Goal: Task Accomplishment & Management: Manage account settings

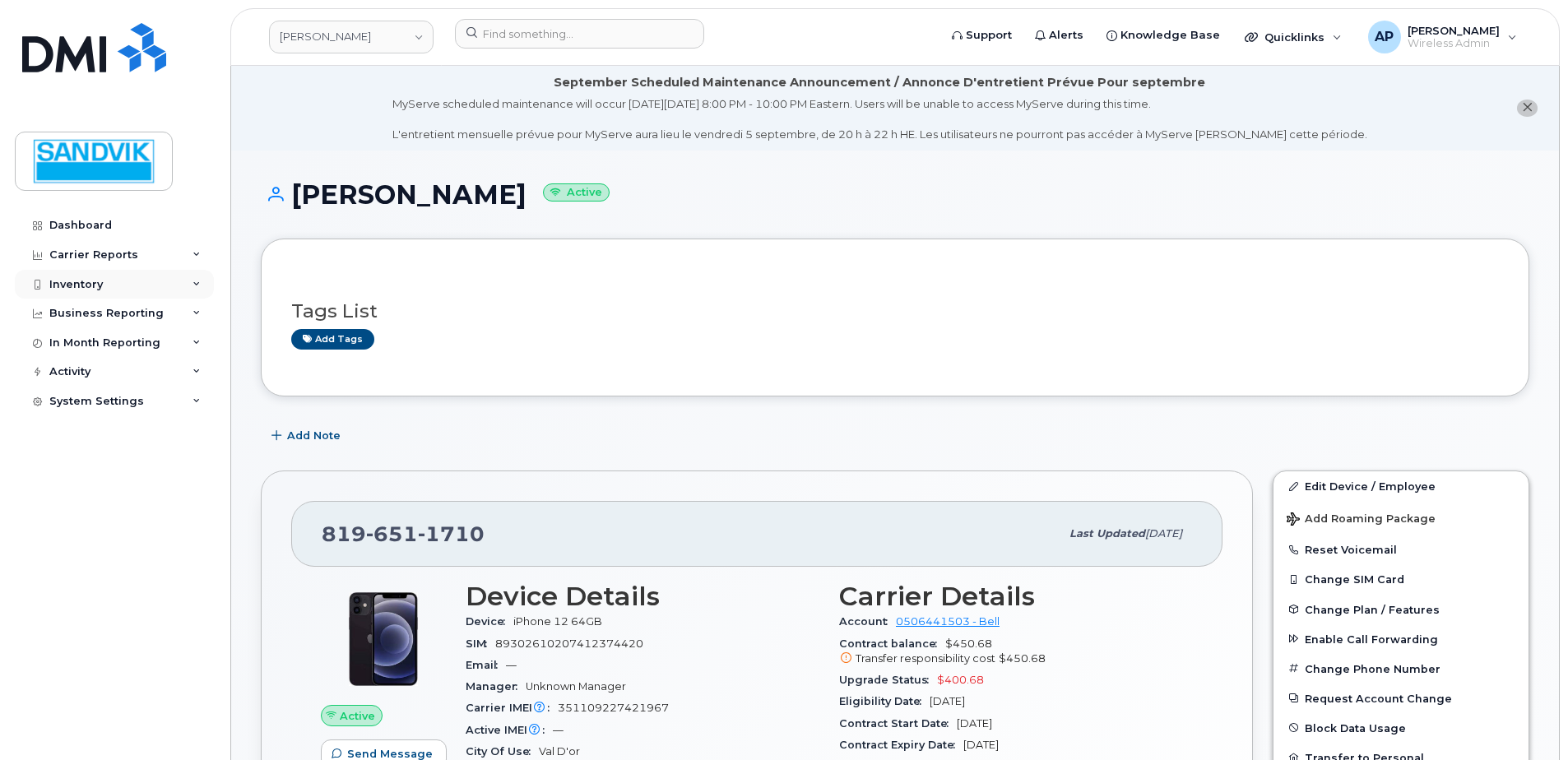
click at [96, 288] on div "Inventory" at bounding box center [76, 285] width 53 height 13
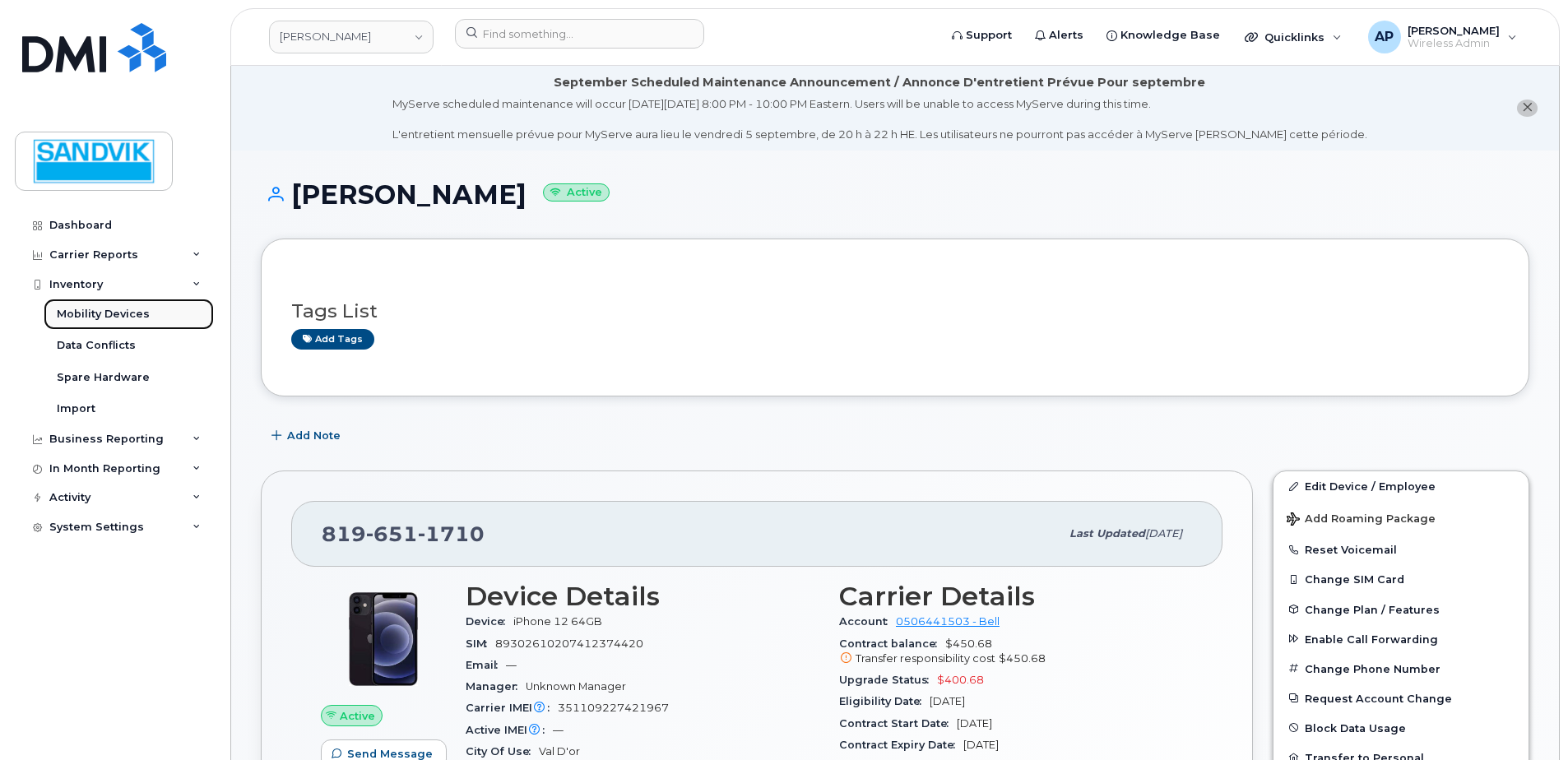
click at [99, 308] on div "Mobility Devices" at bounding box center [103, 314] width 93 height 15
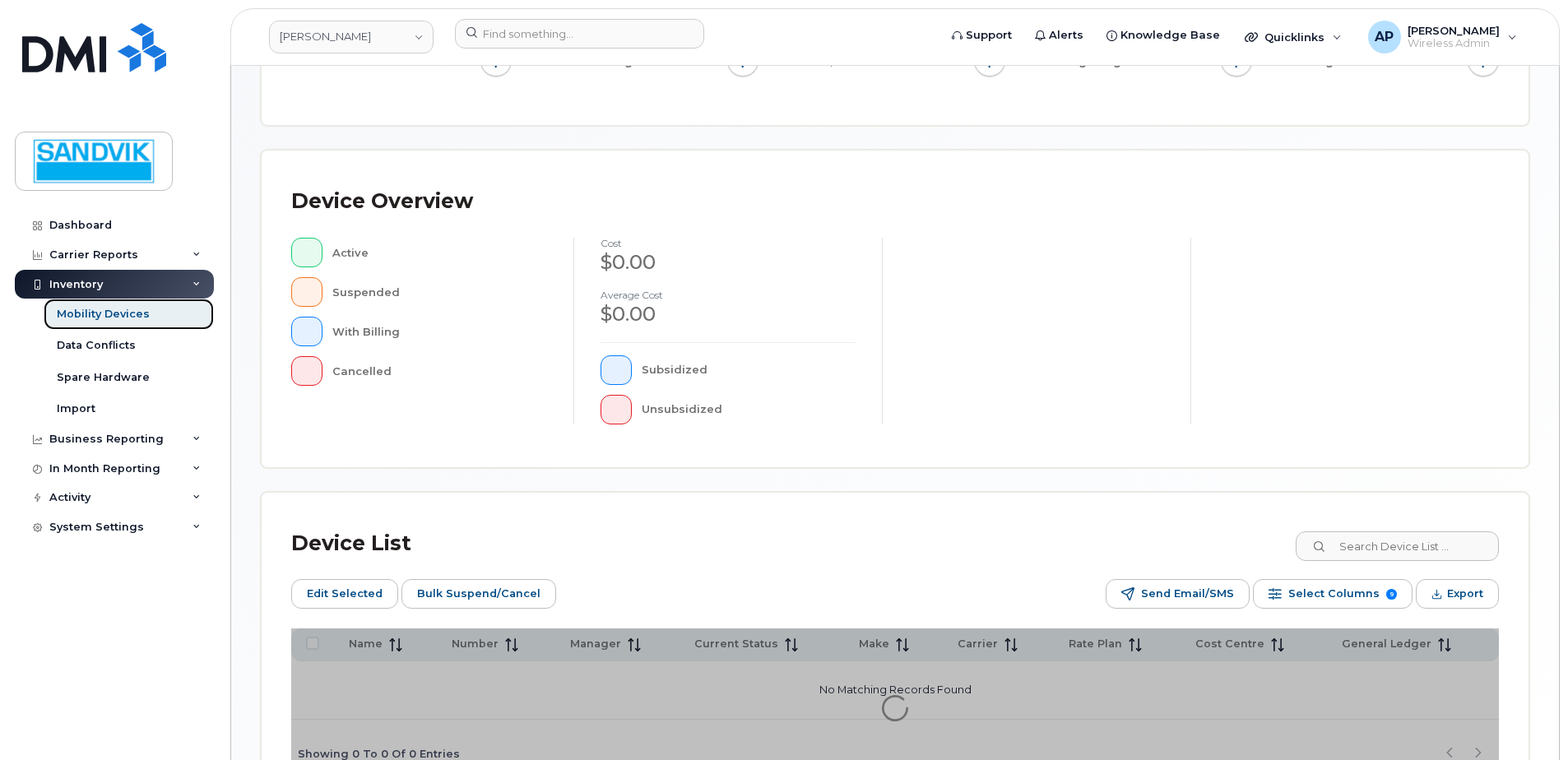
scroll to position [401, 0]
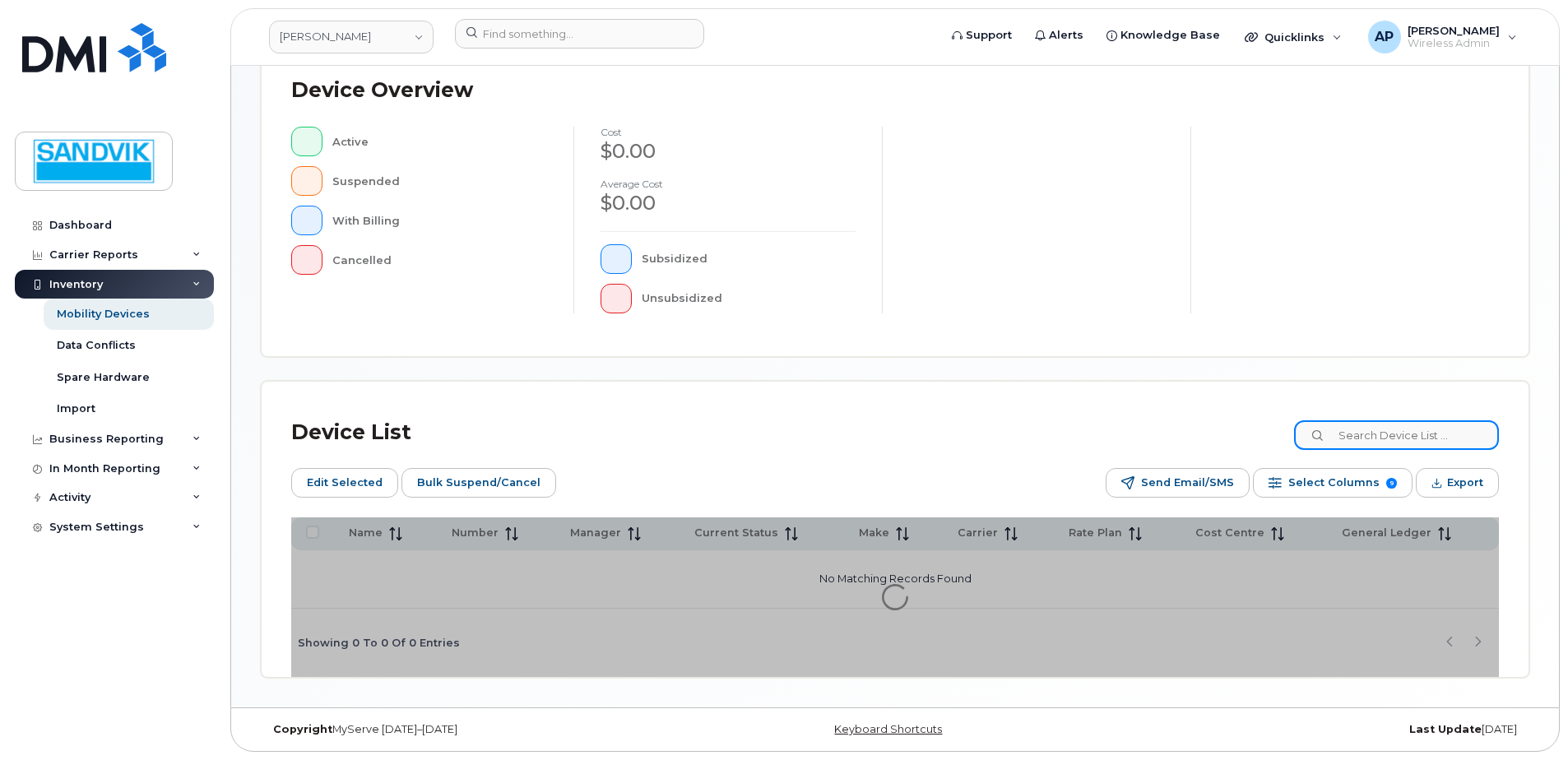
click at [1372, 442] on input at bounding box center [1397, 435] width 205 height 29
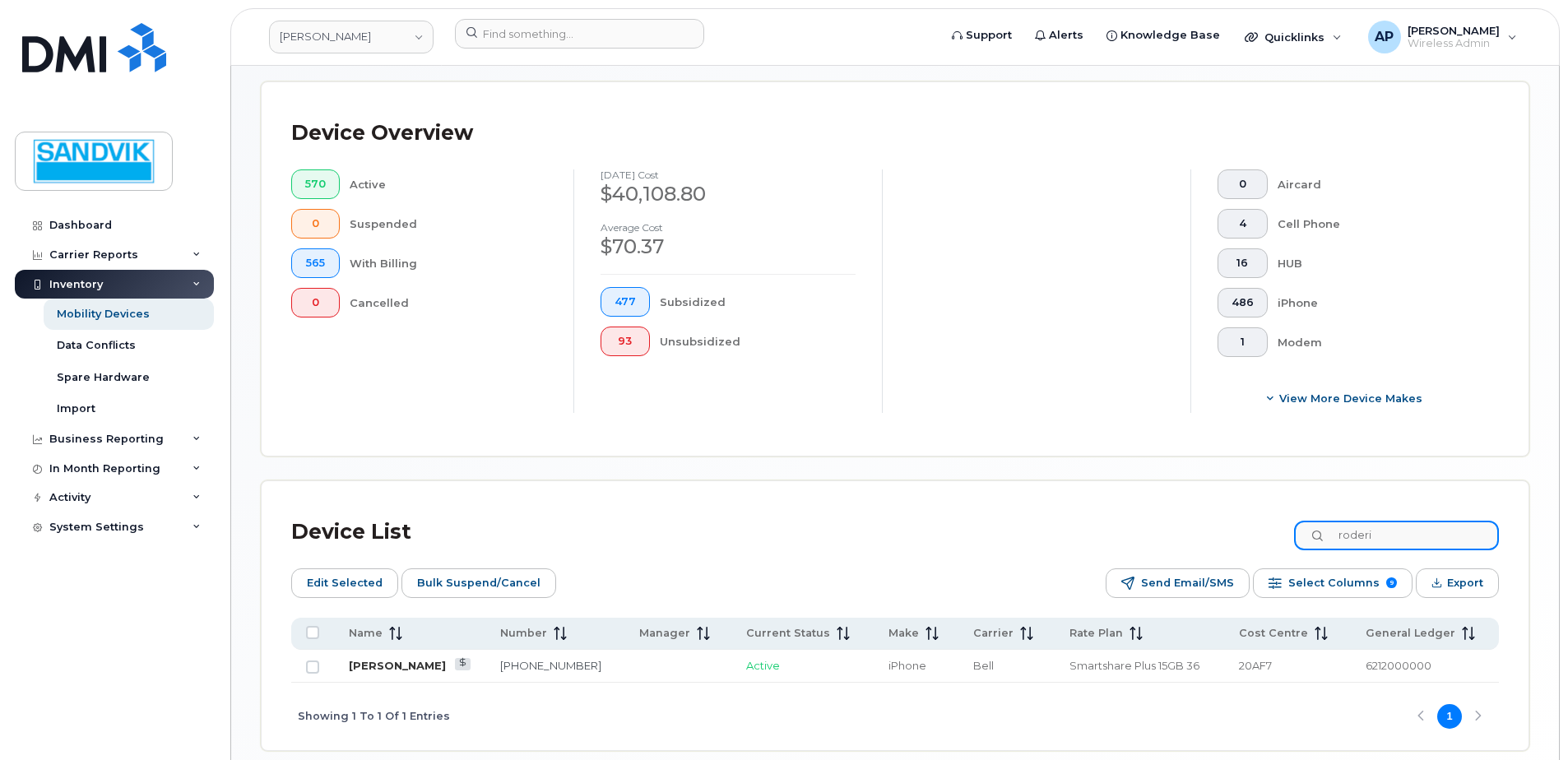
type input "roderi"
click at [373, 664] on link "Roderick Faye" at bounding box center [397, 665] width 97 height 13
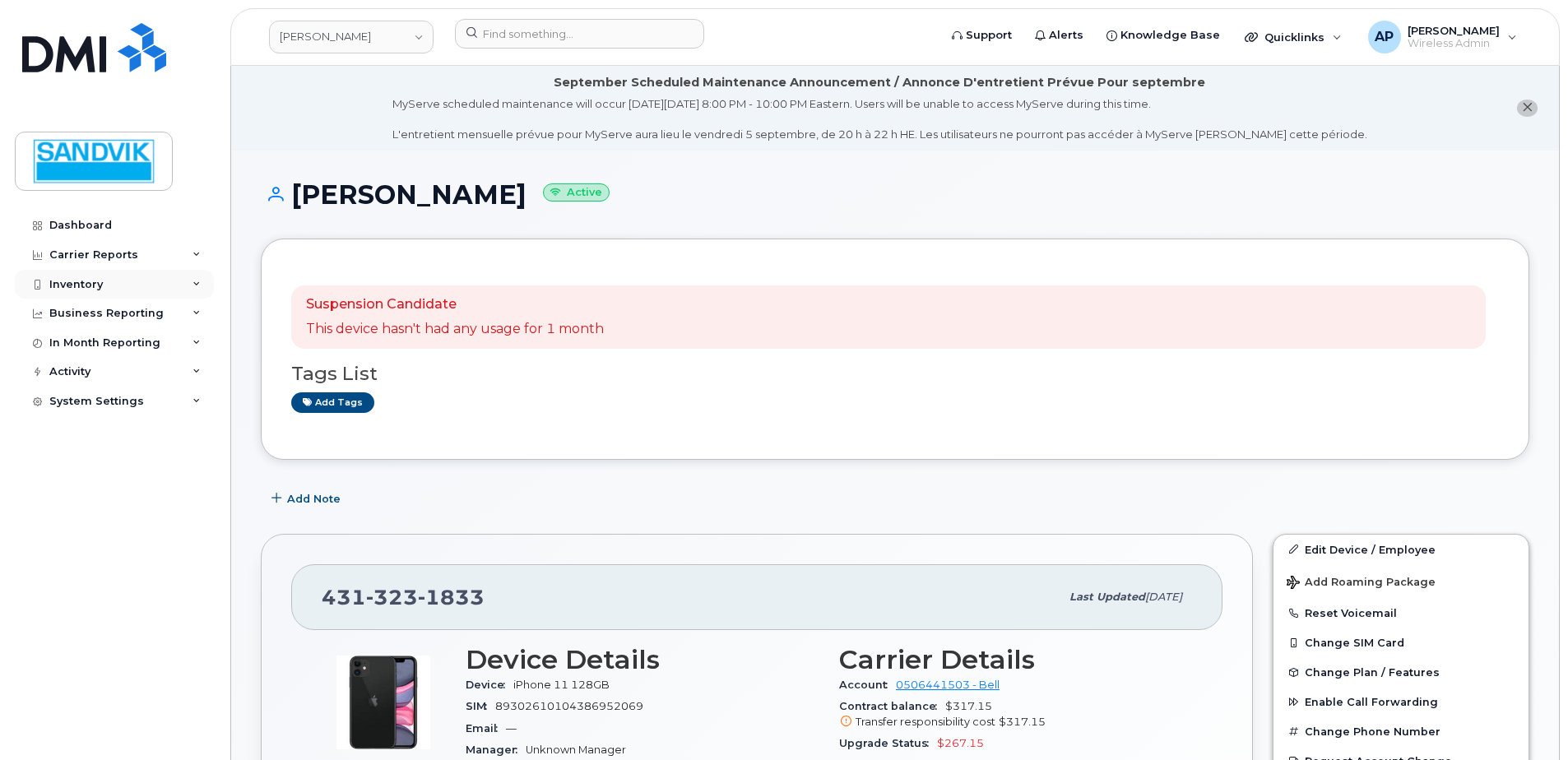
click at [73, 280] on div "Inventory" at bounding box center [76, 285] width 53 height 13
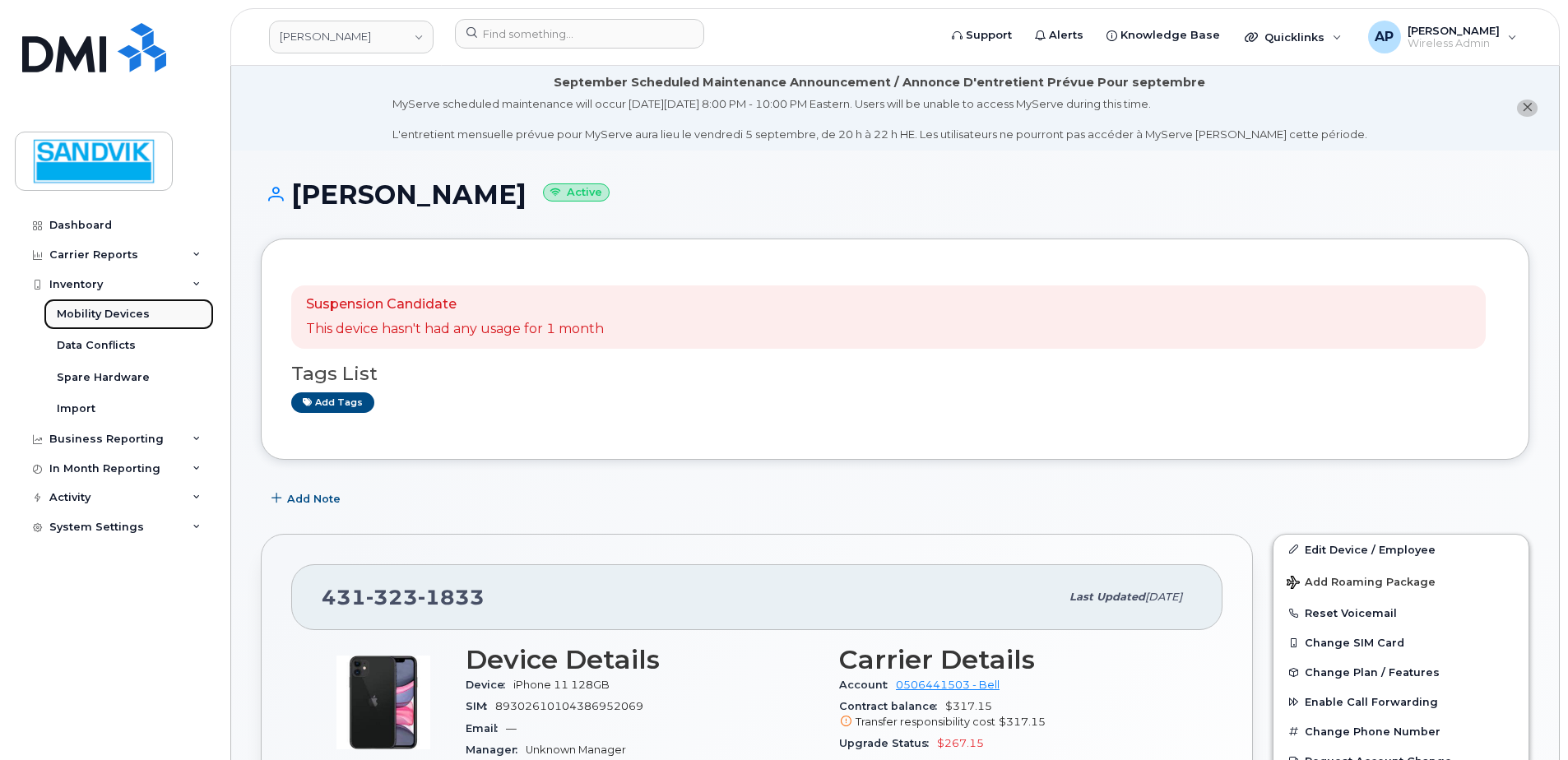
click at [121, 308] on div "Mobility Devices" at bounding box center [103, 314] width 93 height 15
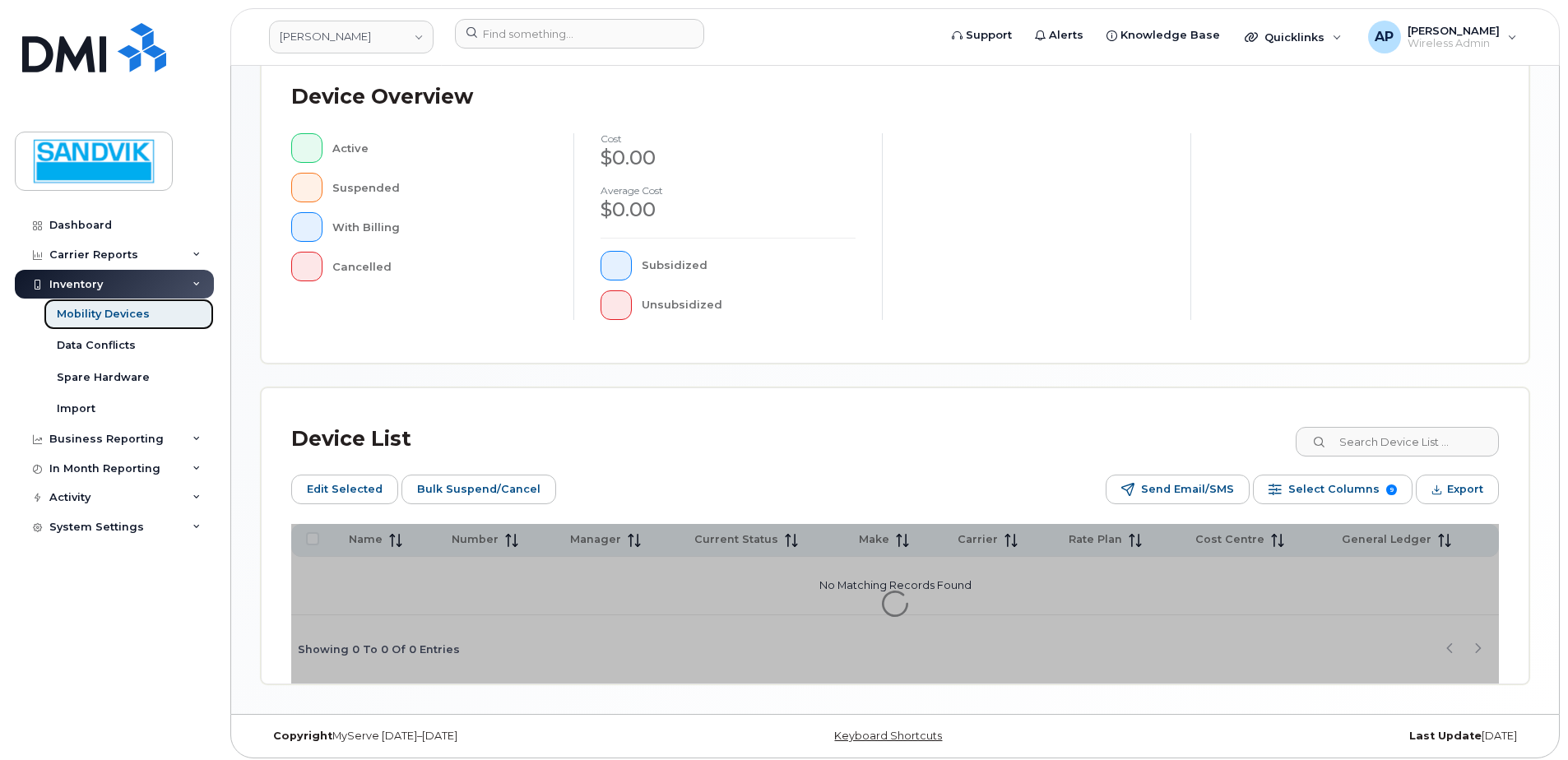
scroll to position [401, 0]
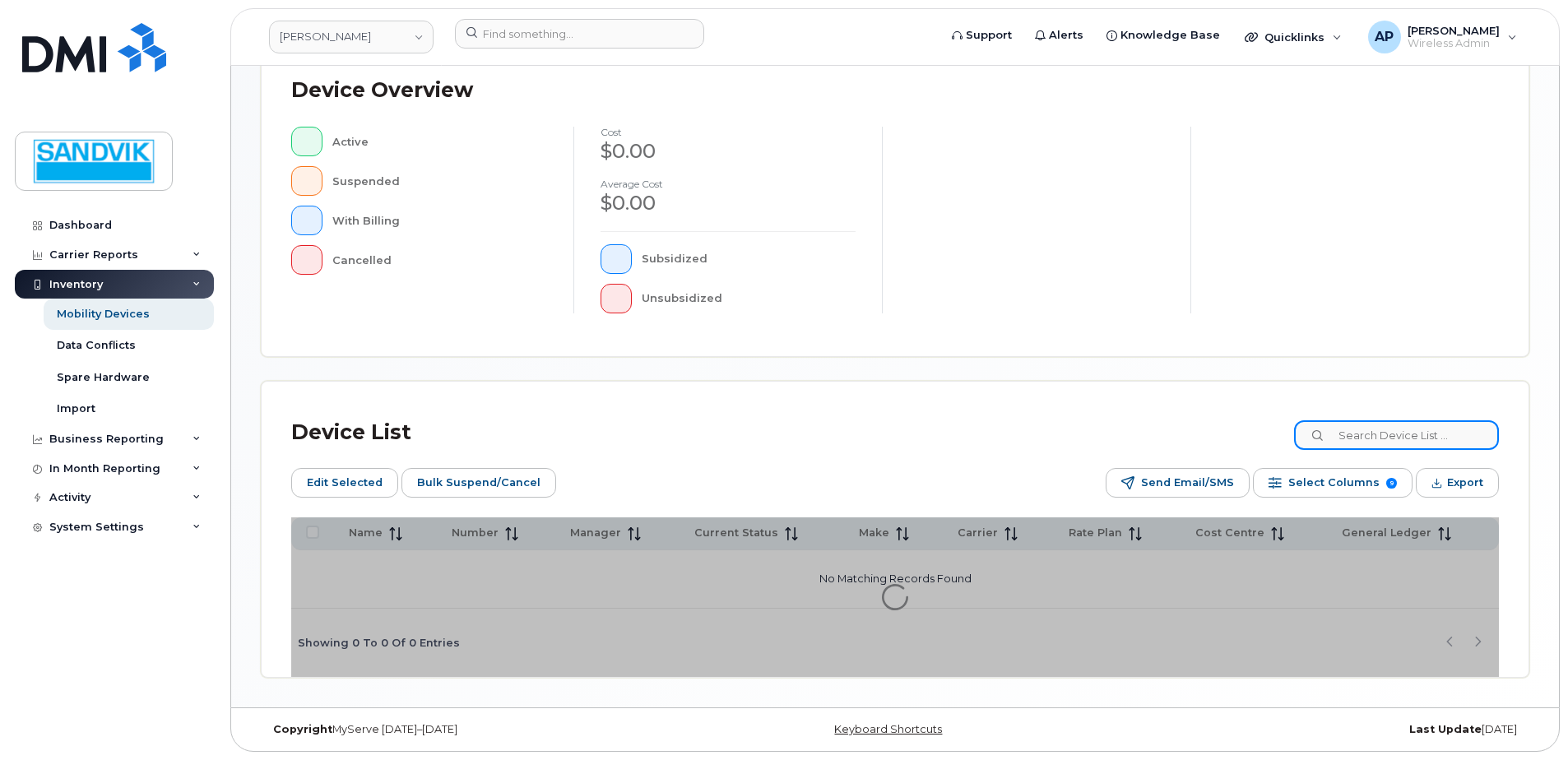
click at [1370, 442] on input at bounding box center [1397, 435] width 205 height 29
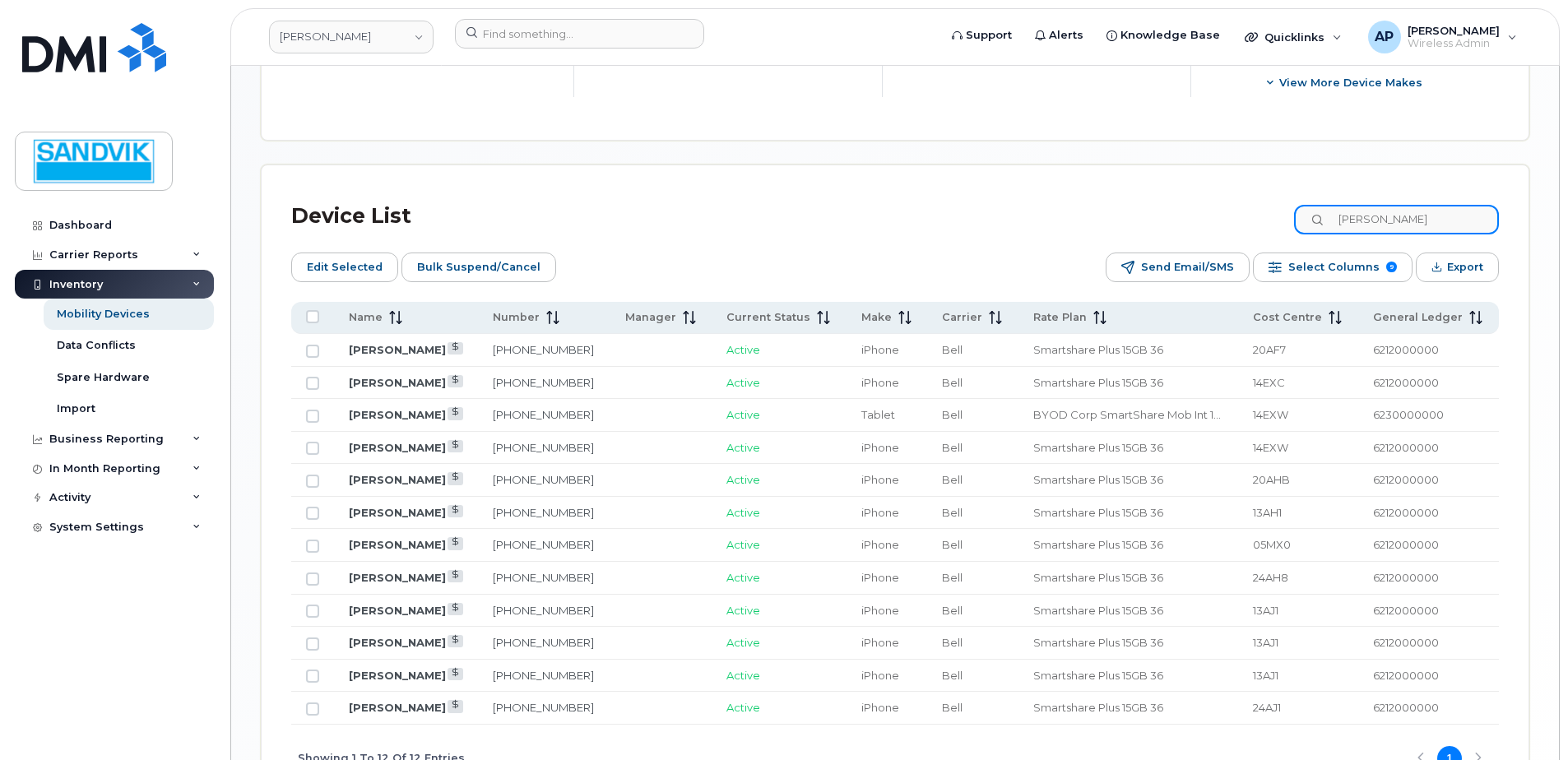
scroll to position [730, 0]
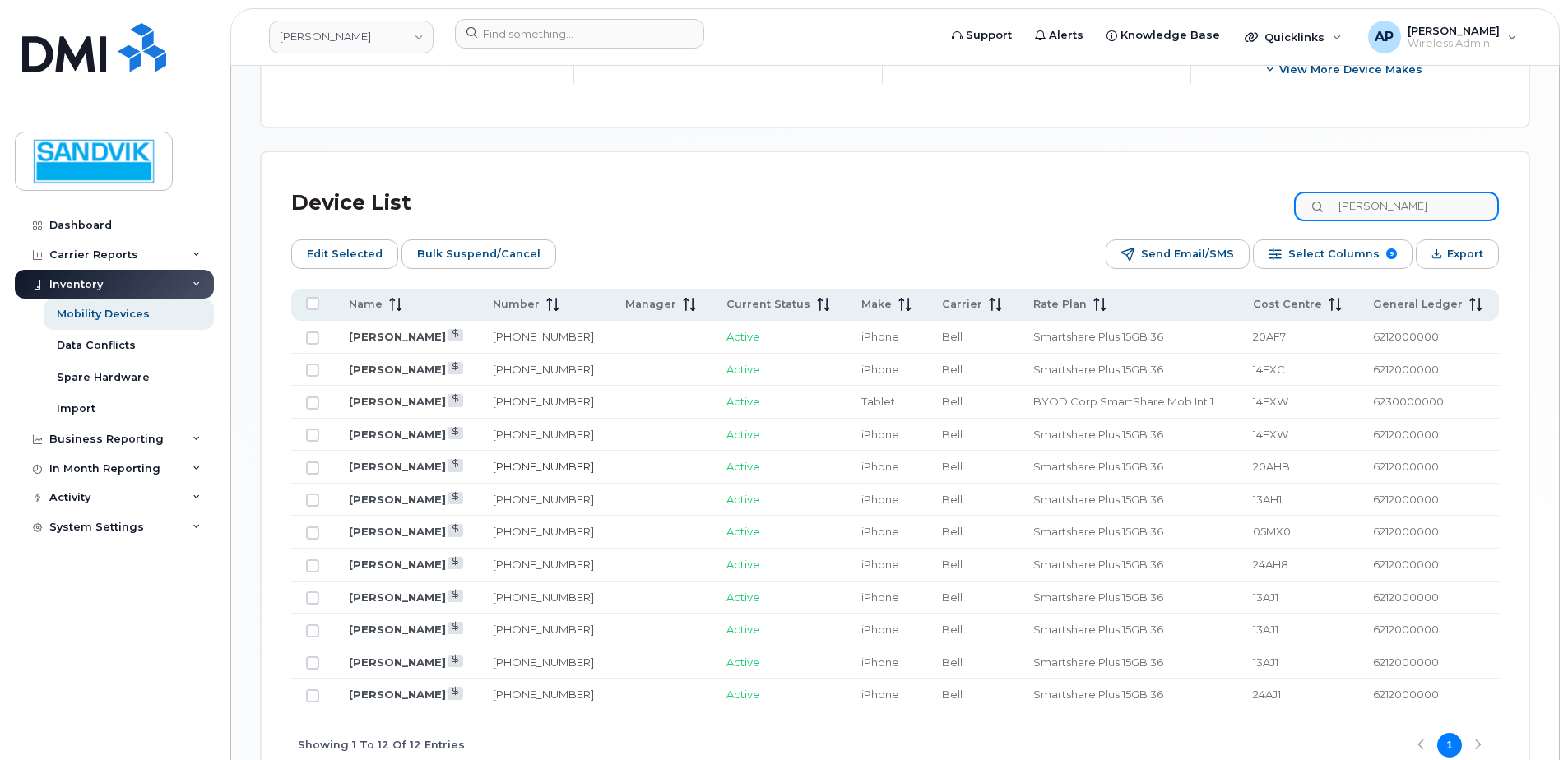
type input "eric"
click at [556, 468] on link "581-446-6778" at bounding box center [544, 466] width 101 height 13
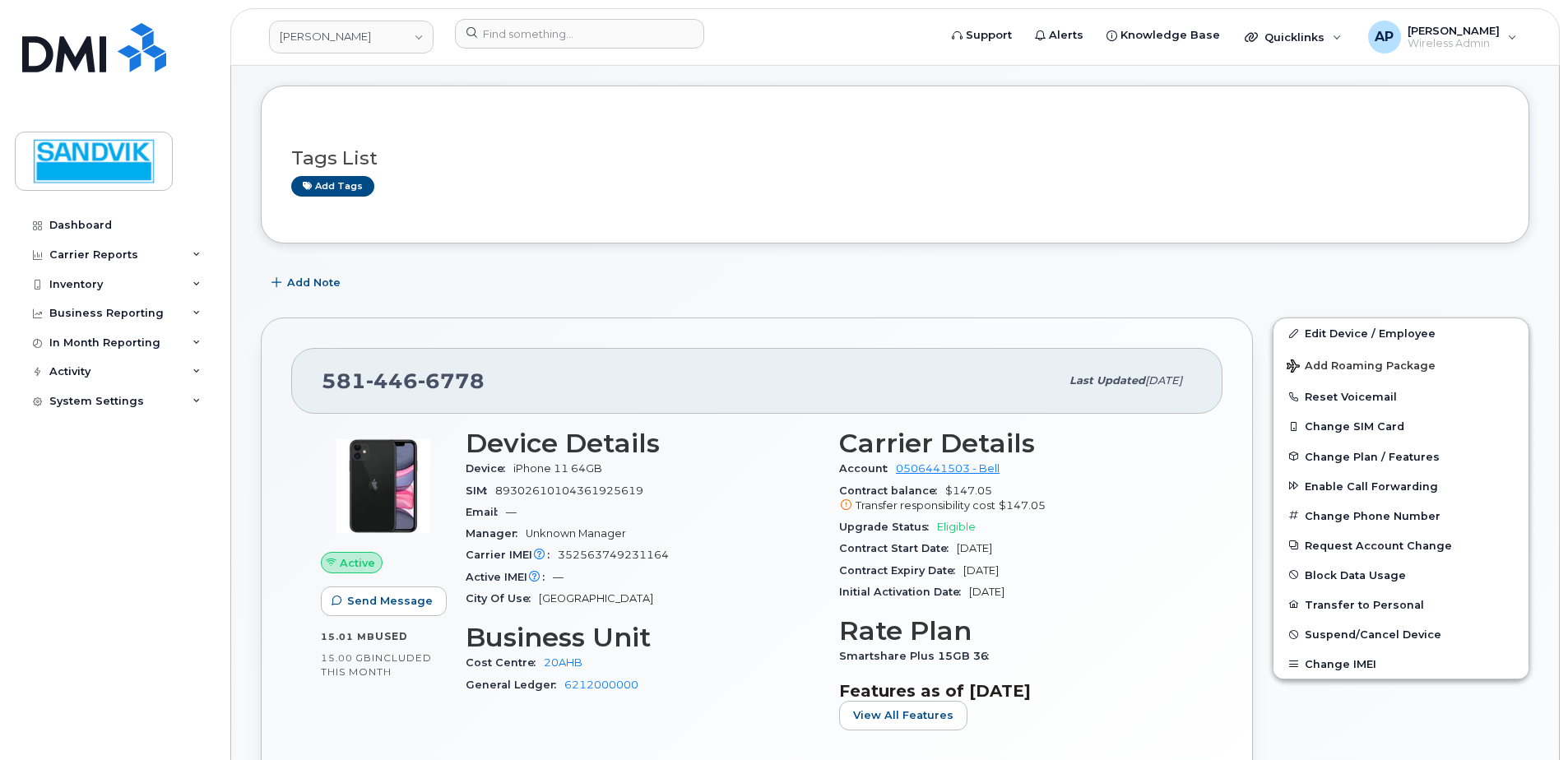
scroll to position [165, 0]
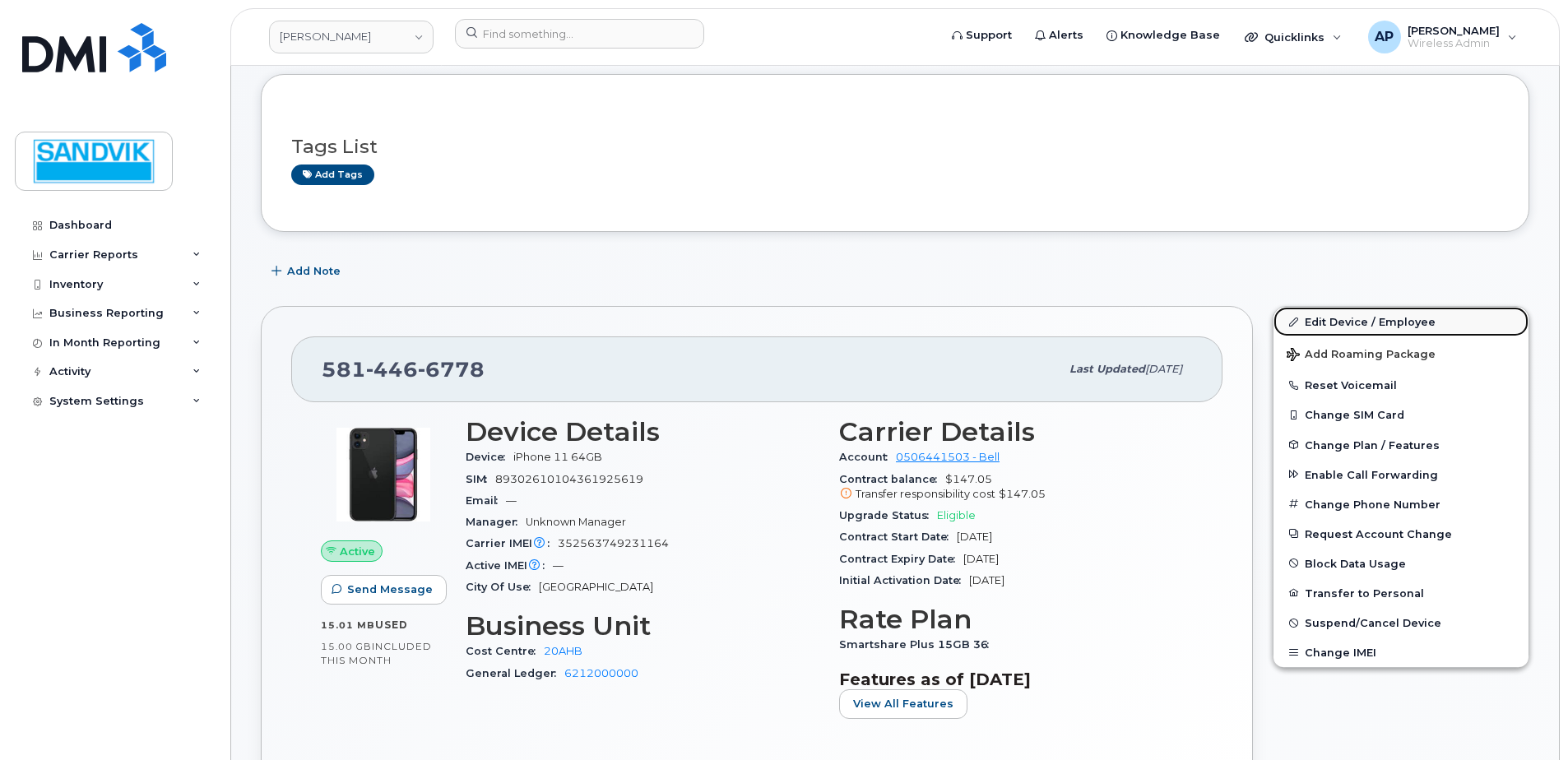
click at [1316, 322] on link "Edit Device / Employee" at bounding box center [1400, 322] width 255 height 29
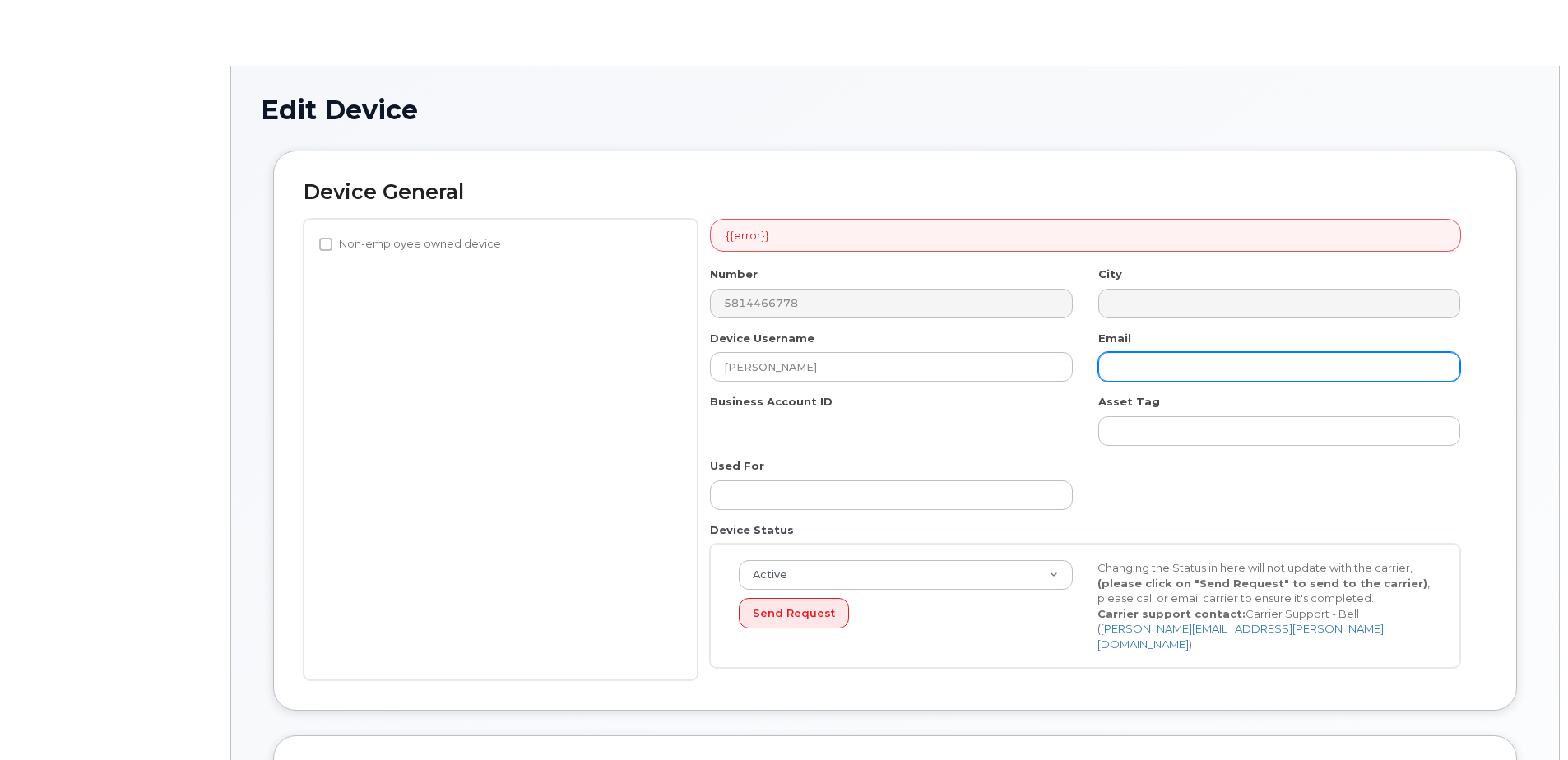
select select "582100"
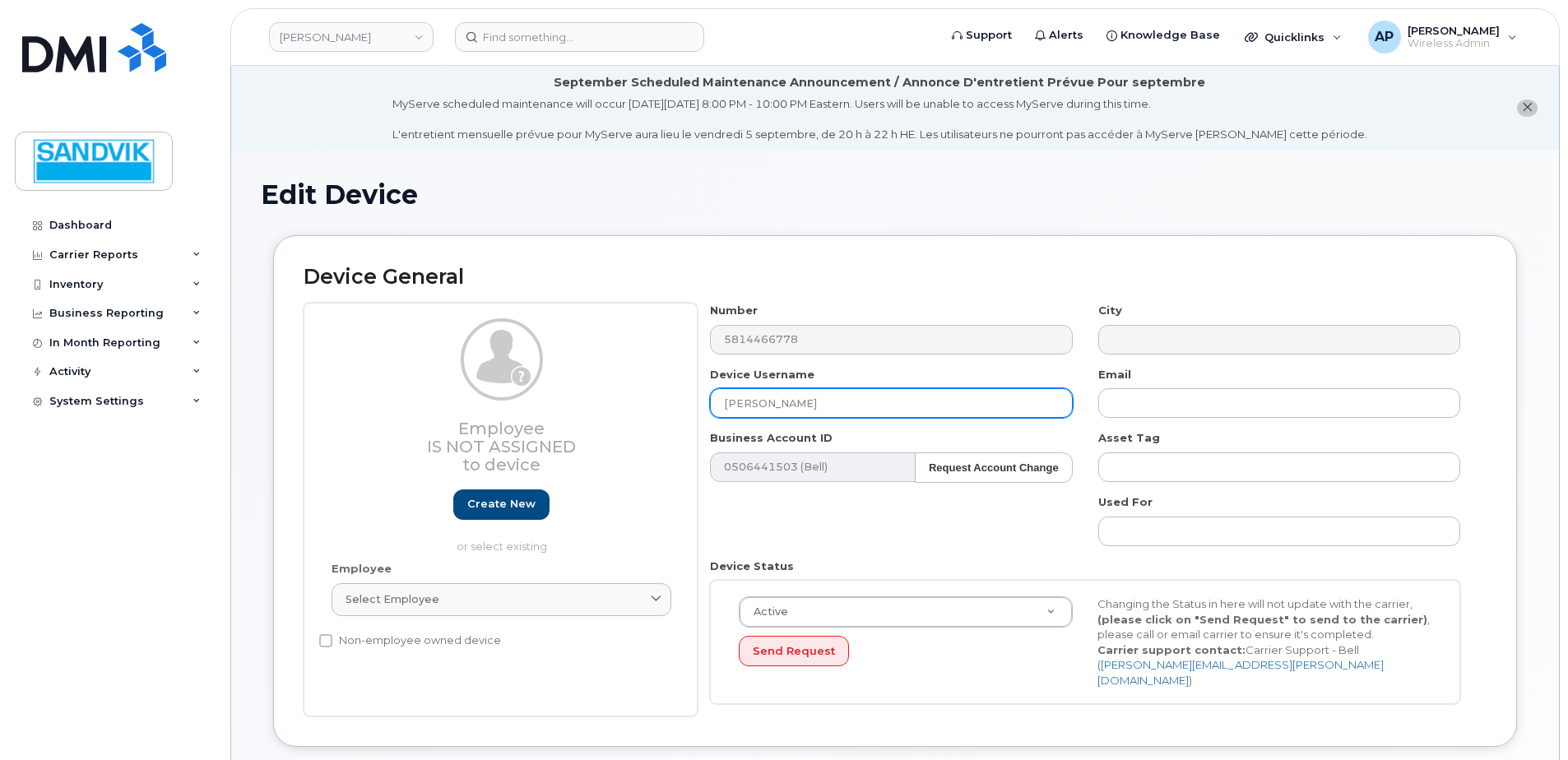
click at [846, 403] on input "[PERSON_NAME]" at bounding box center [891, 403] width 362 height 29
drag, startPoint x: 846, startPoint y: 403, endPoint x: 522, endPoint y: 408, distance: 324.0
click at [522, 408] on div "Employee Is not assigned to device Create new or select existing Employee Selec…" at bounding box center [895, 509] width 1183 height 414
type input "m"
type input "[PERSON_NAME]-[PERSON_NAME]"
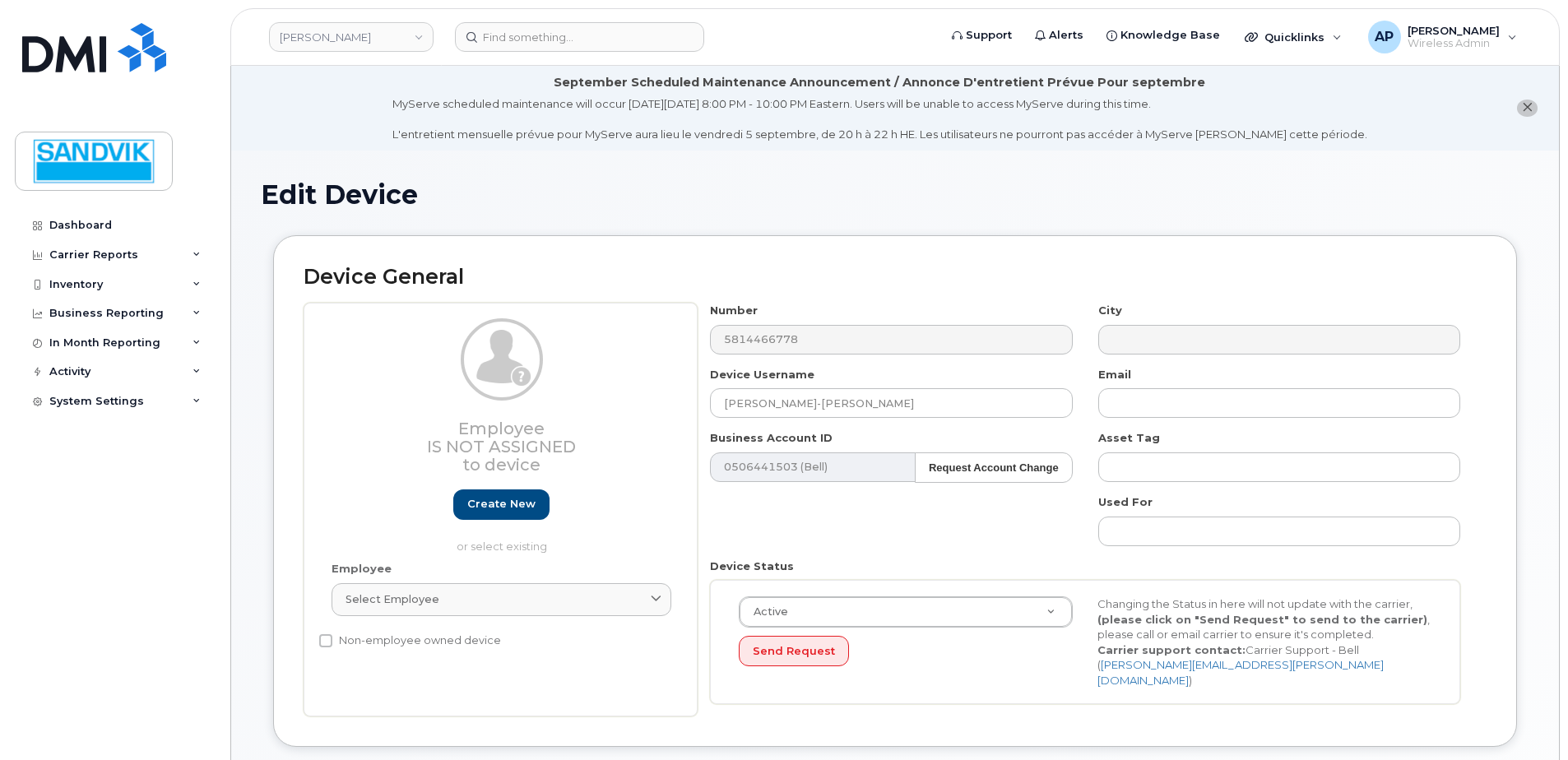
click at [786, 532] on div "Number 5814466778 City Device Username Malcom-Elit Burrows-Dube Email Business …" at bounding box center [1085, 509] width 776 height 414
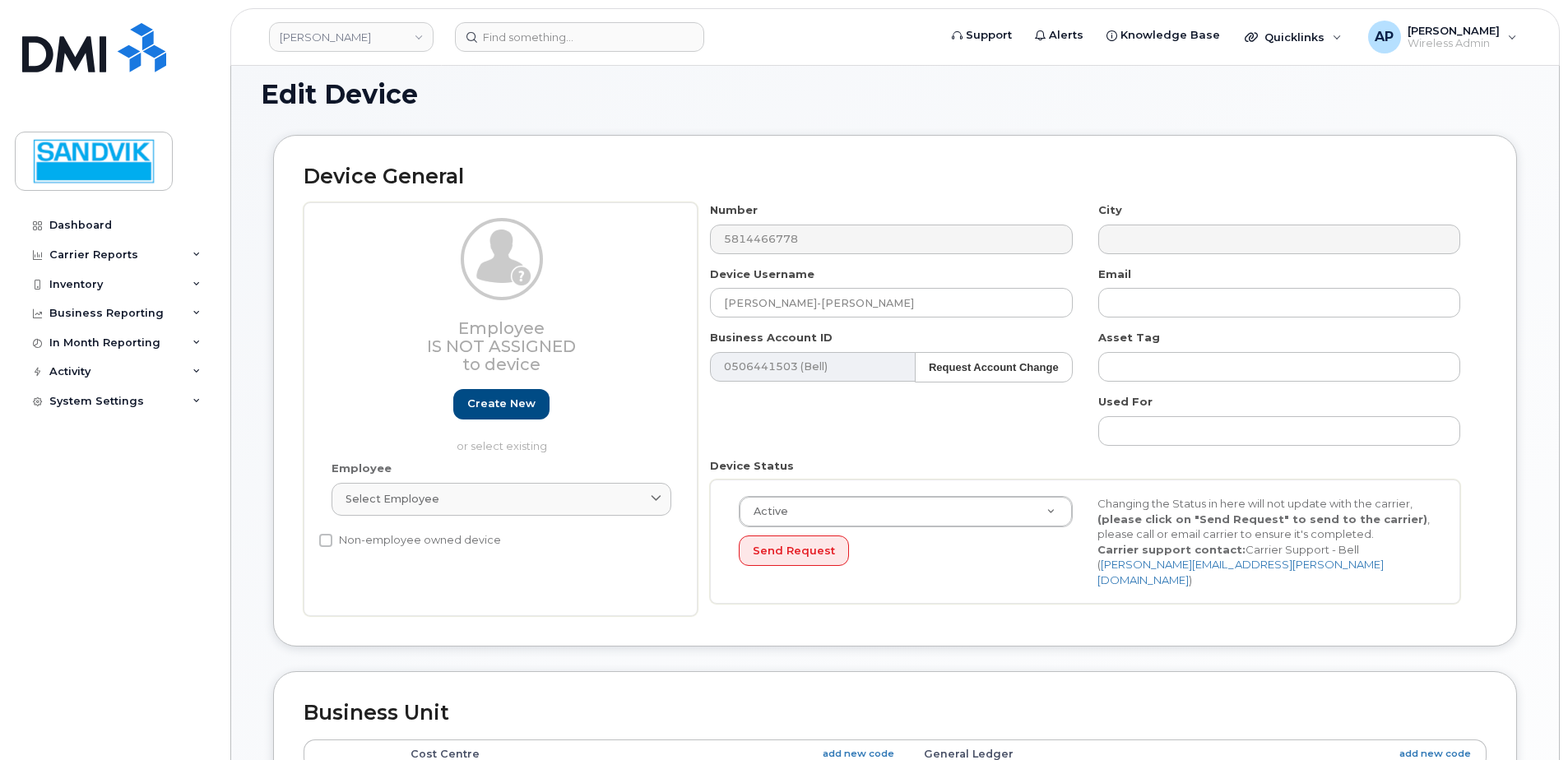
scroll to position [247, 0]
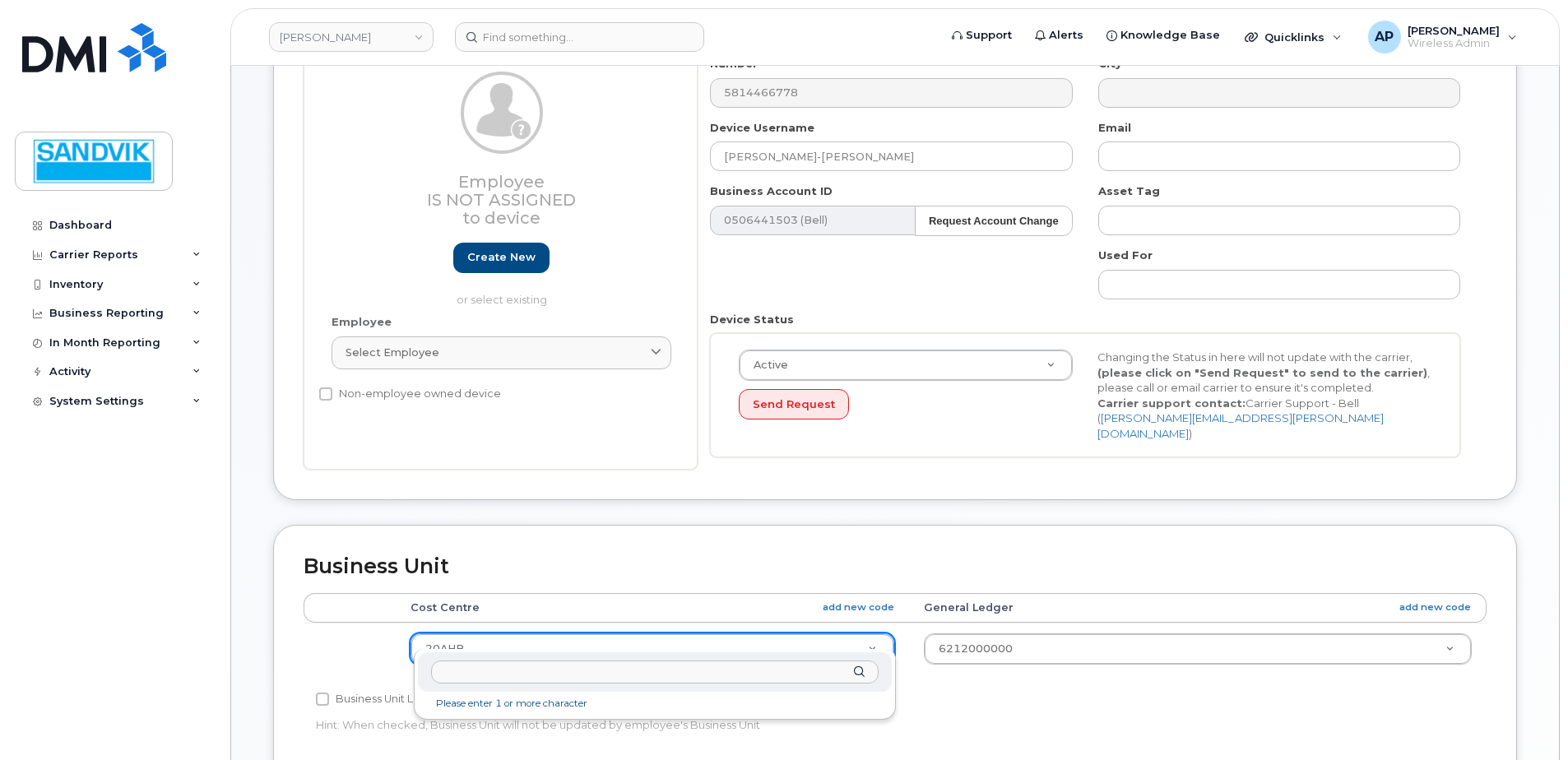
click at [532, 665] on input "text" at bounding box center [655, 672] width 448 height 24
type input "30aj1"
type input "582157"
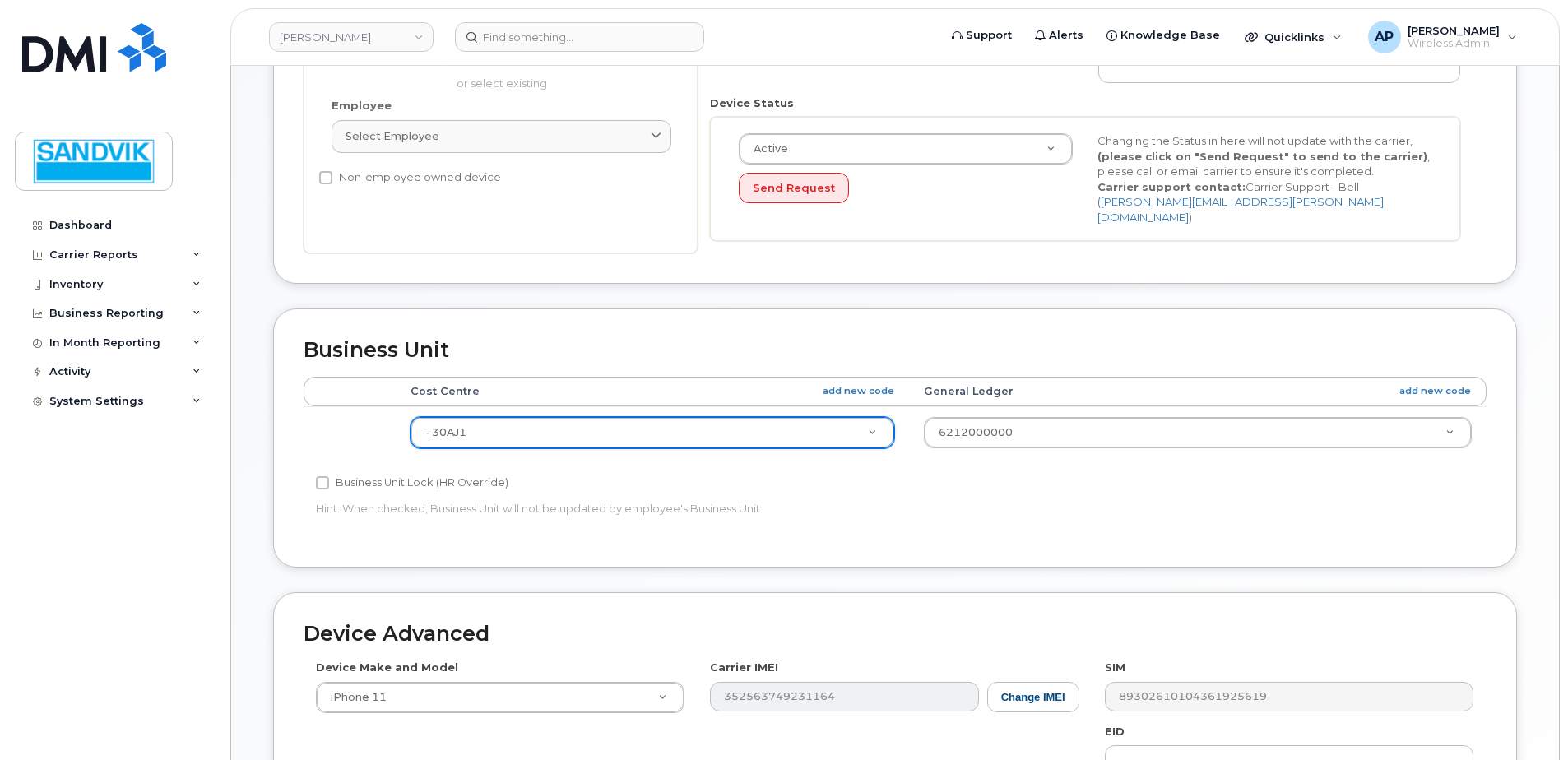
scroll to position [741, 0]
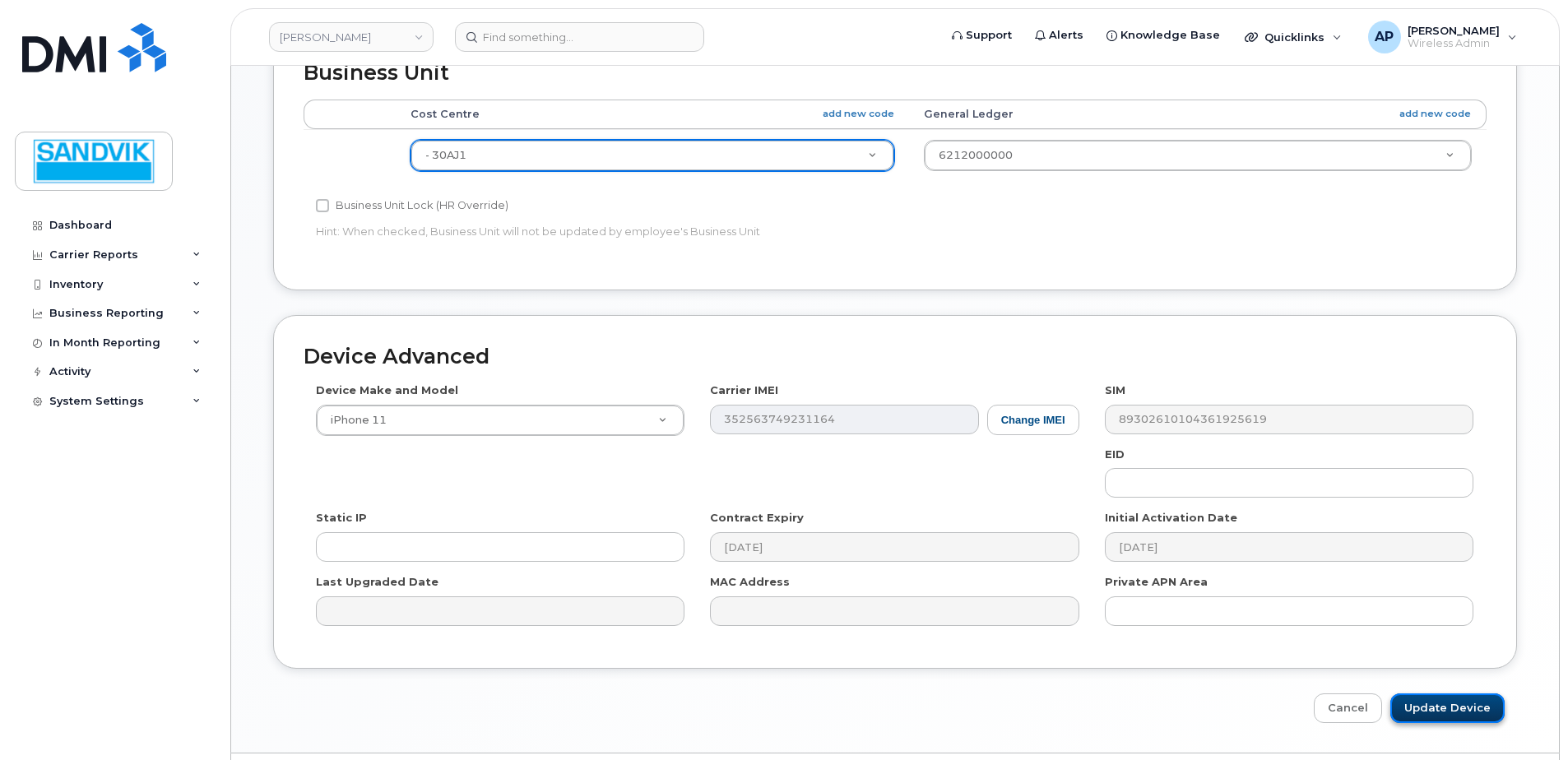
click at [1437, 694] on input "Update Device" at bounding box center [1447, 708] width 114 height 30
type input "Saving..."
